Goal: Complete application form

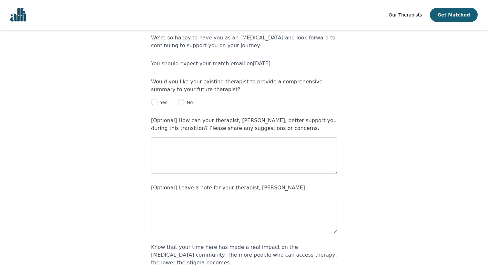
scroll to position [37, 0]
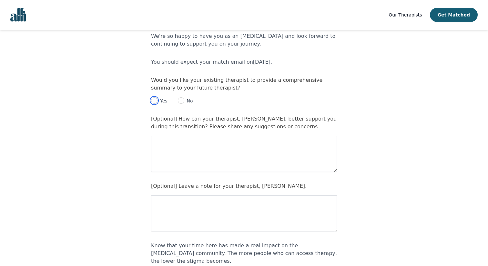
click at [156, 101] on input "radio" at bounding box center [154, 100] width 6 height 6
radio input "true"
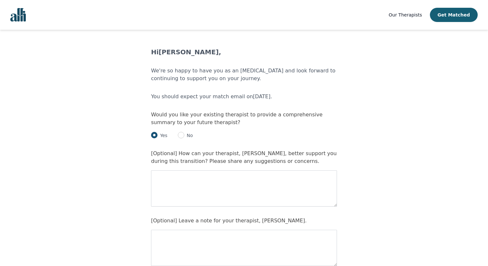
scroll to position [0, 0]
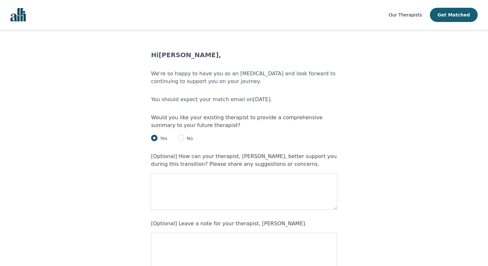
click at [248, 189] on textarea at bounding box center [244, 191] width 186 height 36
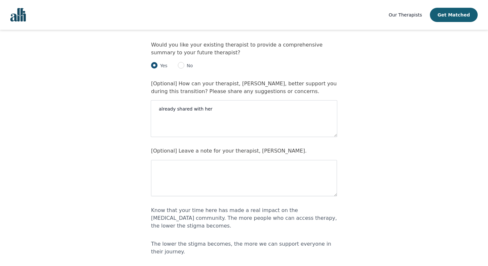
scroll to position [78, 0]
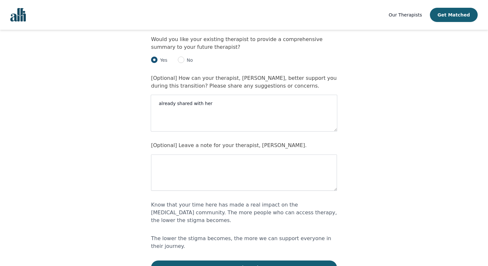
type textarea "already shared with her"
click at [248, 171] on textarea at bounding box center [244, 172] width 186 height 36
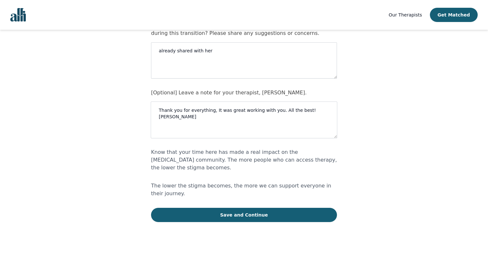
scroll to position [130, 0]
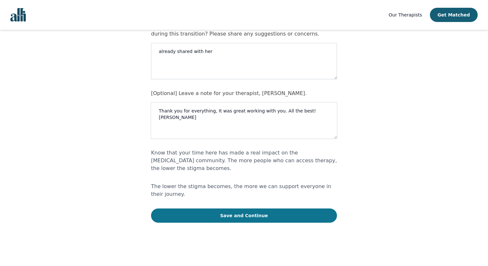
type textarea "Thank you for everything, It was great working with you. All the best! [PERSON_…"
click at [290, 208] on button "Save and Continue" at bounding box center [244, 215] width 186 height 14
